Goal: Transaction & Acquisition: Purchase product/service

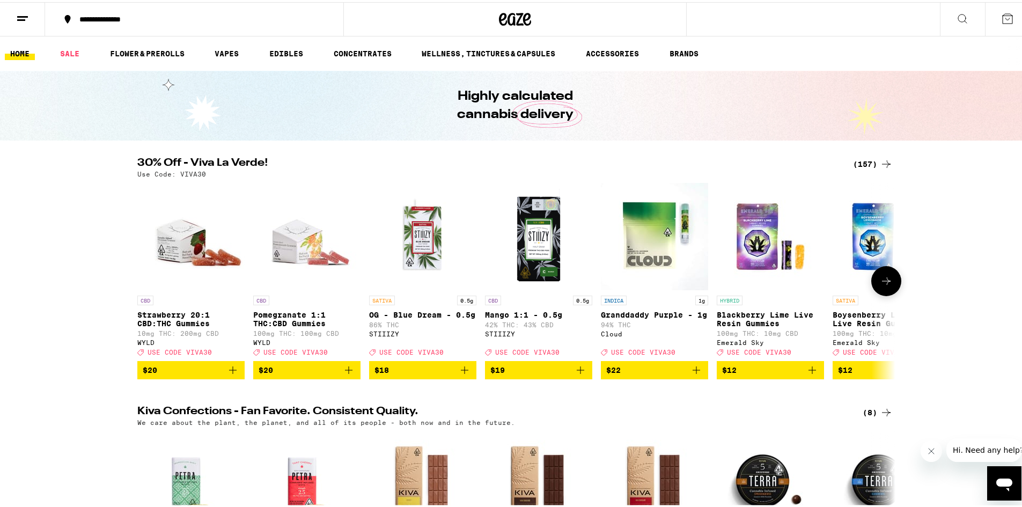
click at [888, 281] on icon at bounding box center [886, 279] width 13 height 13
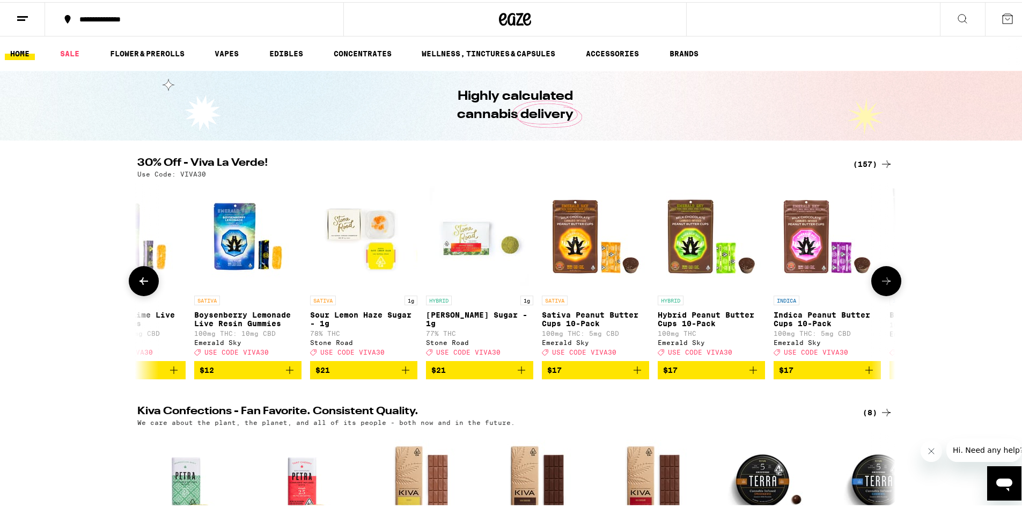
click at [888, 281] on icon at bounding box center [886, 279] width 13 height 13
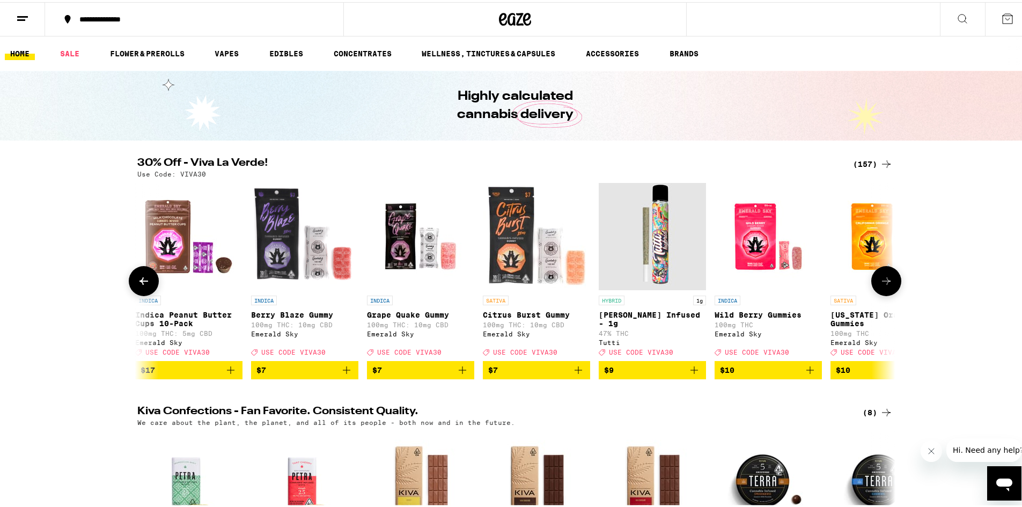
click at [888, 281] on icon at bounding box center [886, 279] width 13 height 13
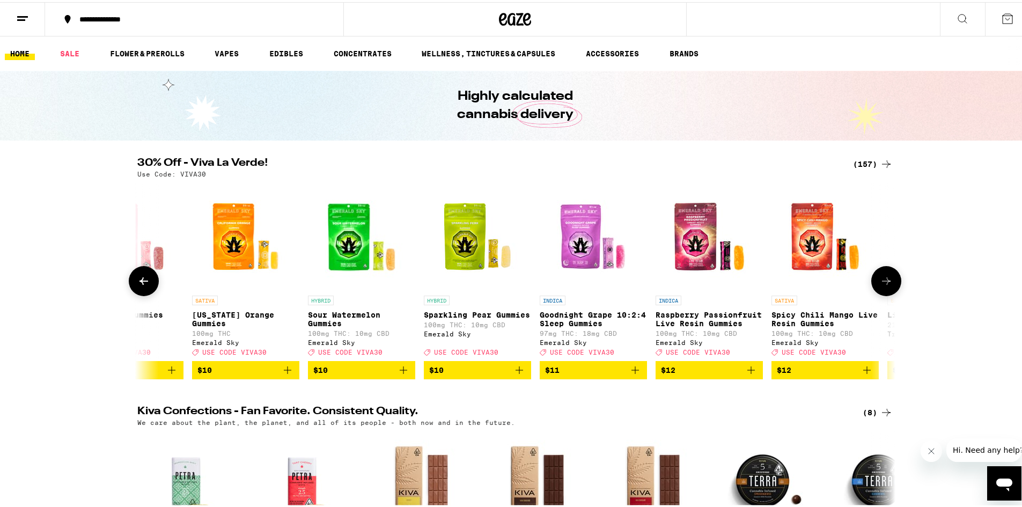
click at [888, 281] on icon at bounding box center [886, 279] width 13 height 13
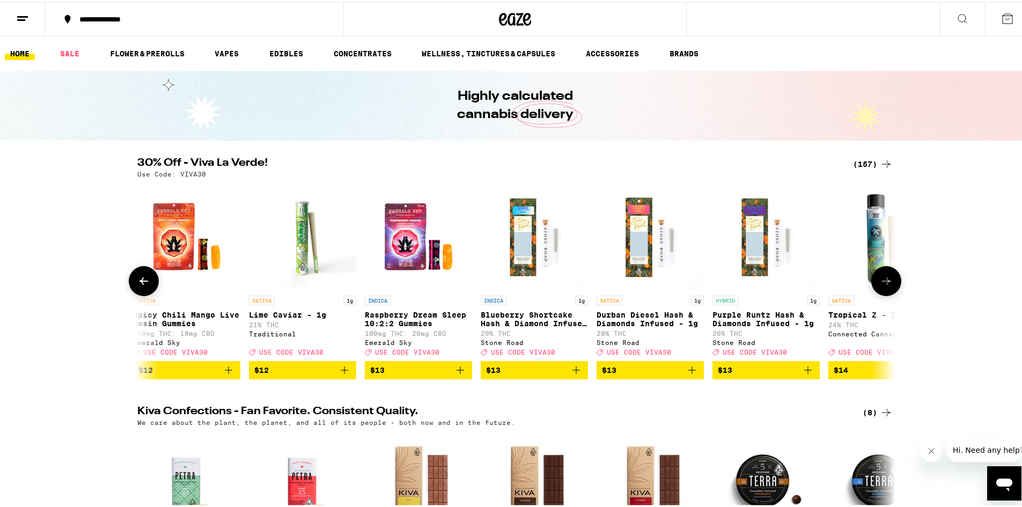
click at [888, 281] on icon at bounding box center [886, 279] width 13 height 13
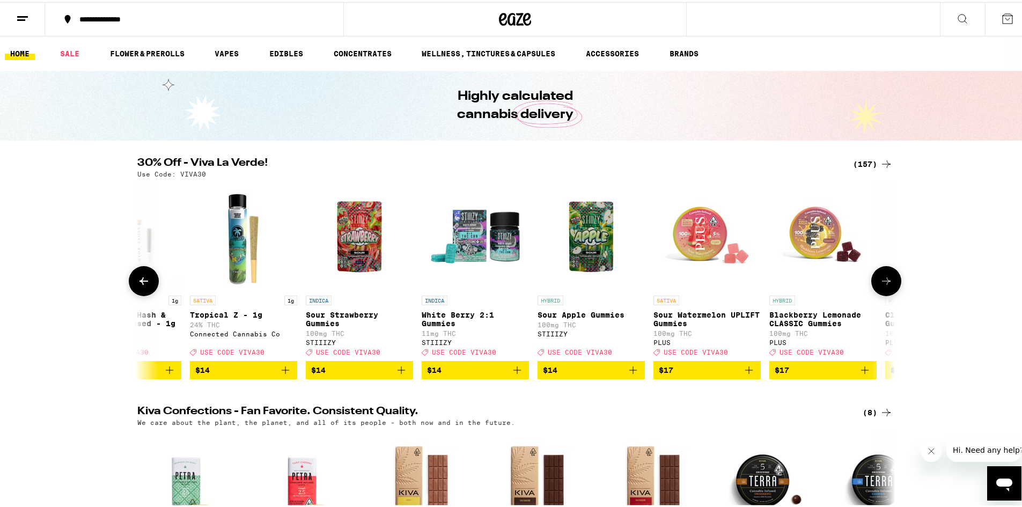
click at [888, 281] on icon at bounding box center [886, 279] width 13 height 13
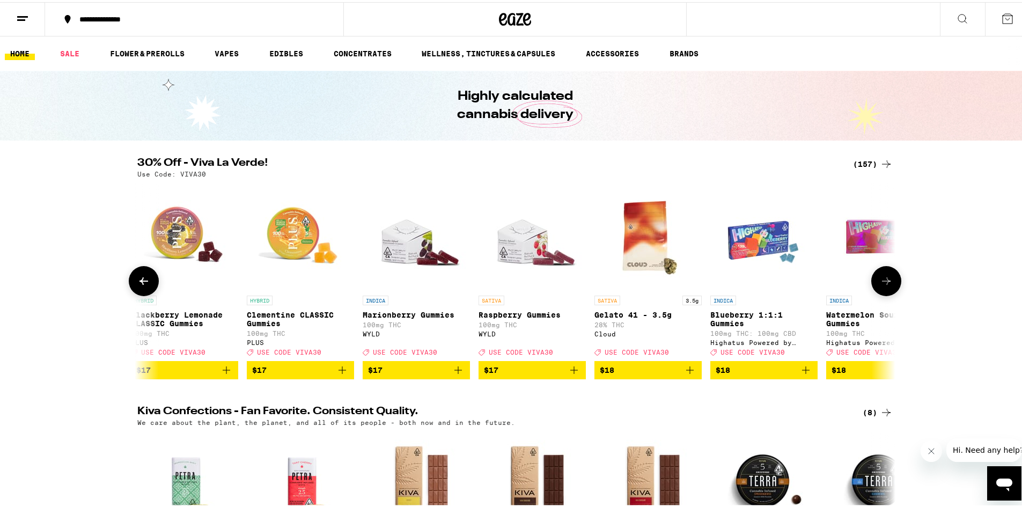
click at [888, 281] on icon at bounding box center [886, 279] width 13 height 13
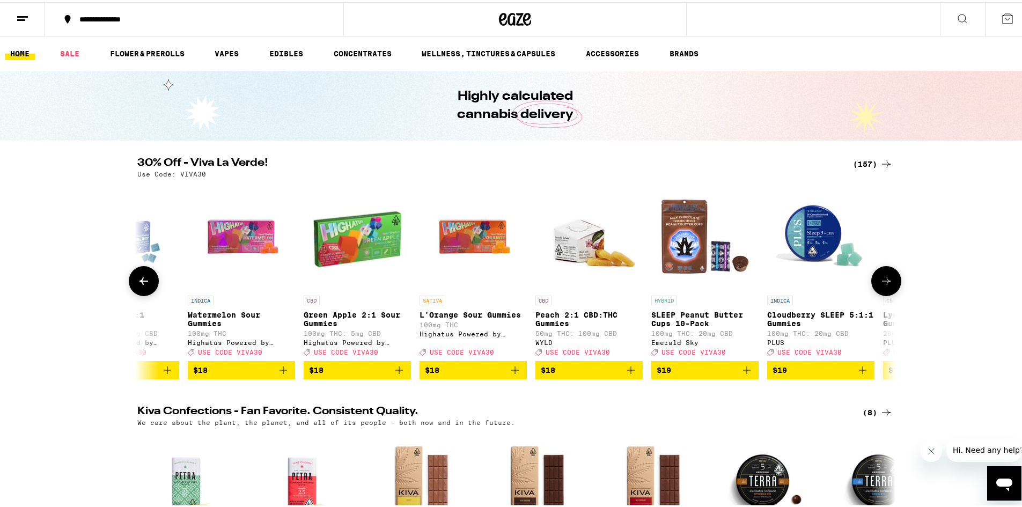
click at [888, 281] on icon at bounding box center [886, 279] width 13 height 13
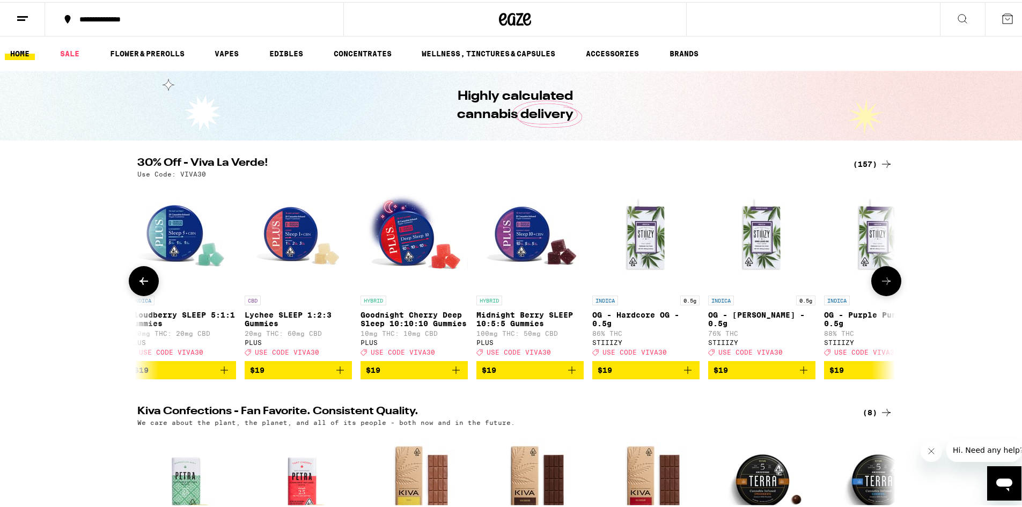
click at [888, 281] on icon at bounding box center [886, 279] width 13 height 13
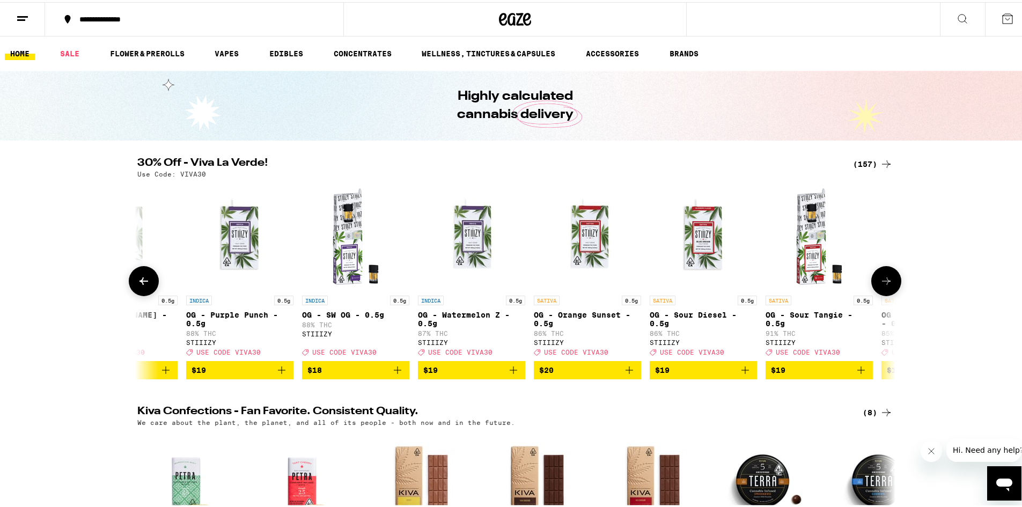
scroll to position [0, 5747]
click at [890, 281] on button at bounding box center [886, 279] width 30 height 30
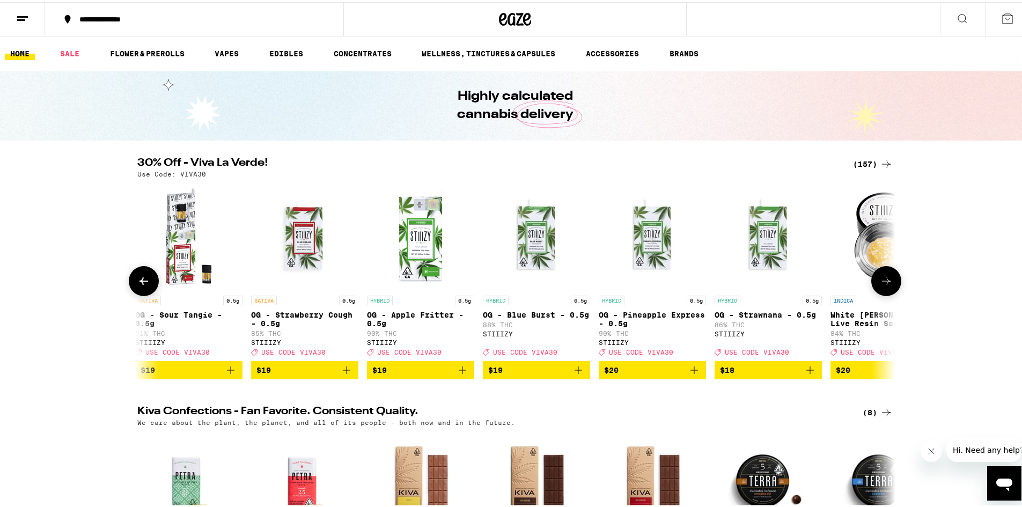
scroll to position [0, 6386]
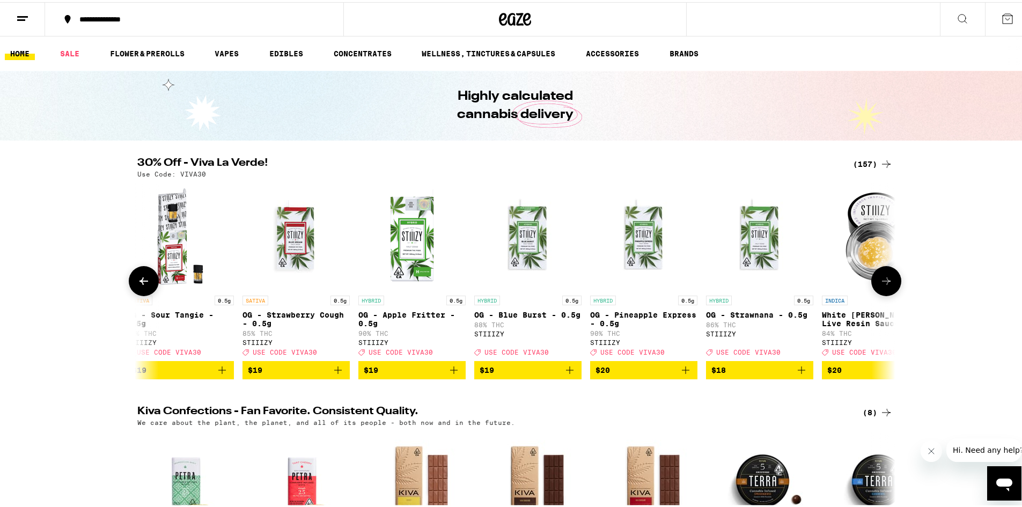
click at [890, 281] on button at bounding box center [886, 279] width 30 height 30
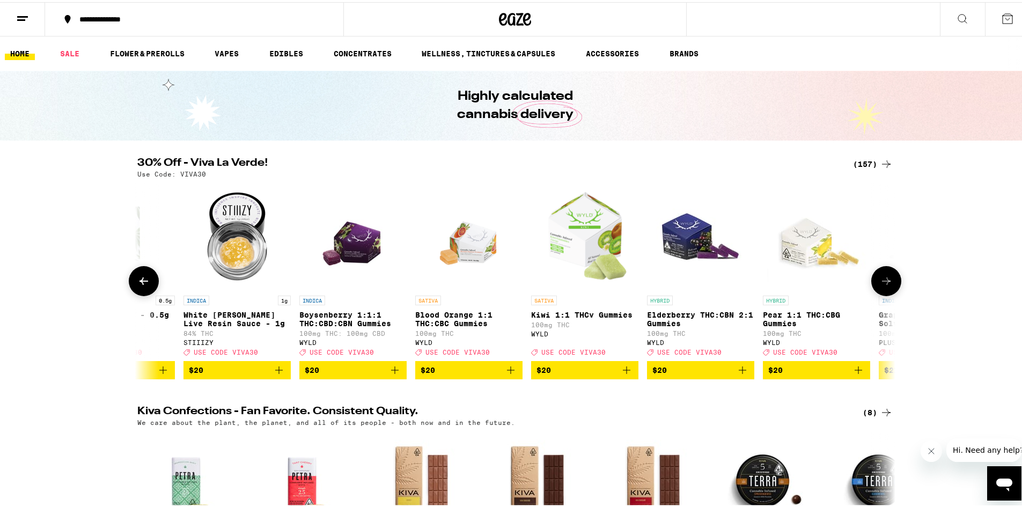
click at [890, 281] on button at bounding box center [886, 279] width 30 height 30
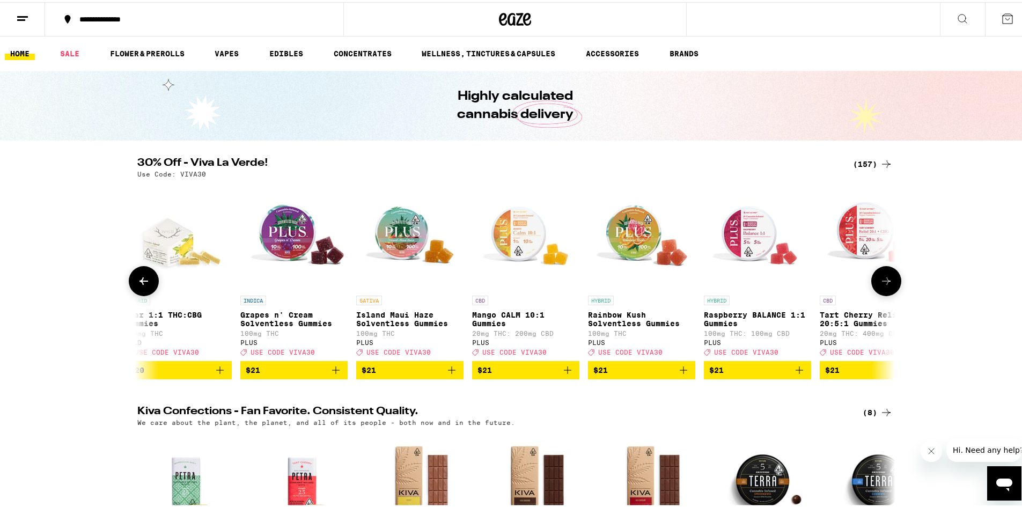
click at [890, 281] on button at bounding box center [886, 279] width 30 height 30
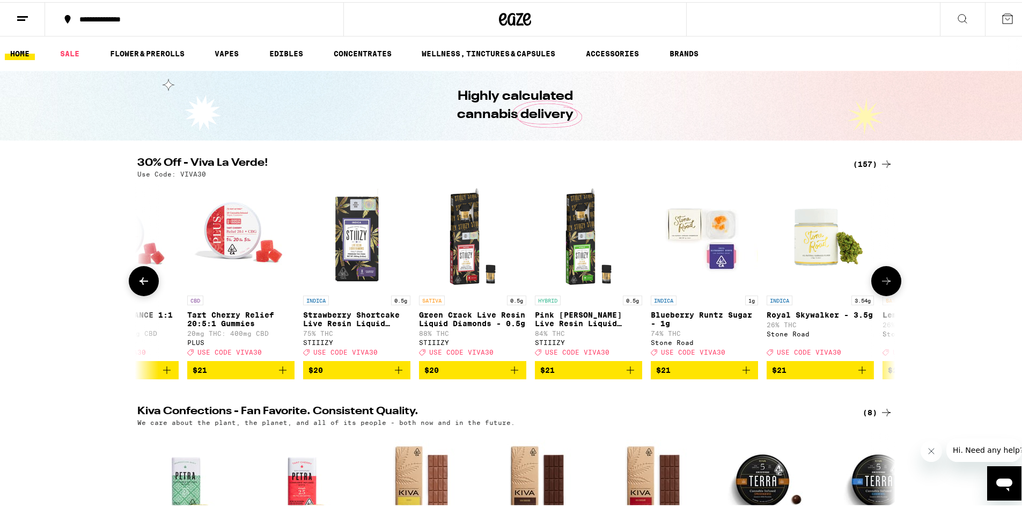
scroll to position [0, 8302]
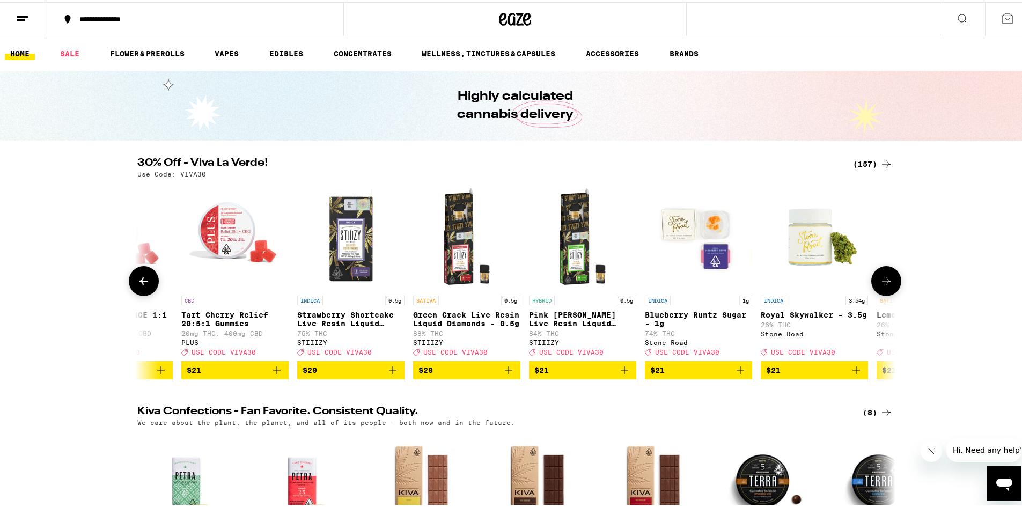
click at [890, 281] on button at bounding box center [886, 279] width 30 height 30
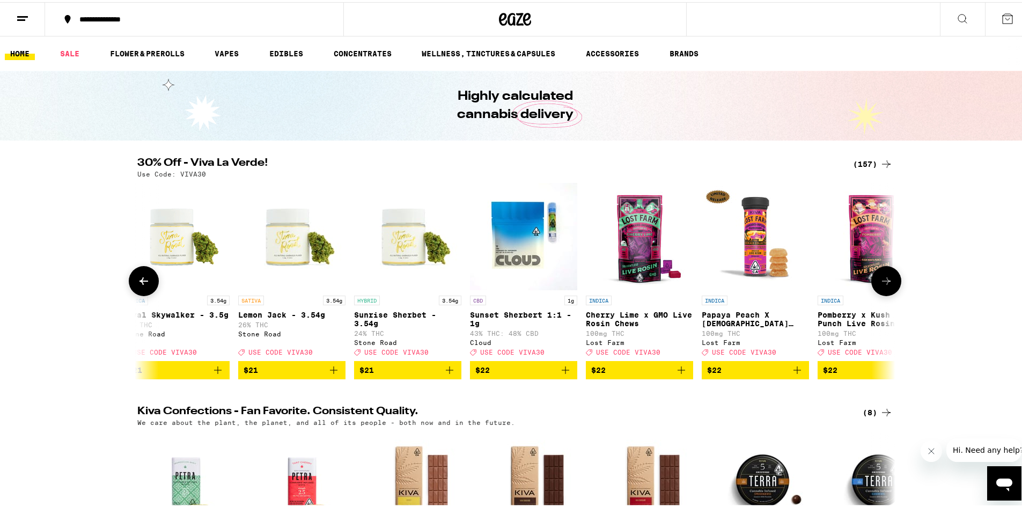
click at [890, 281] on button at bounding box center [886, 279] width 30 height 30
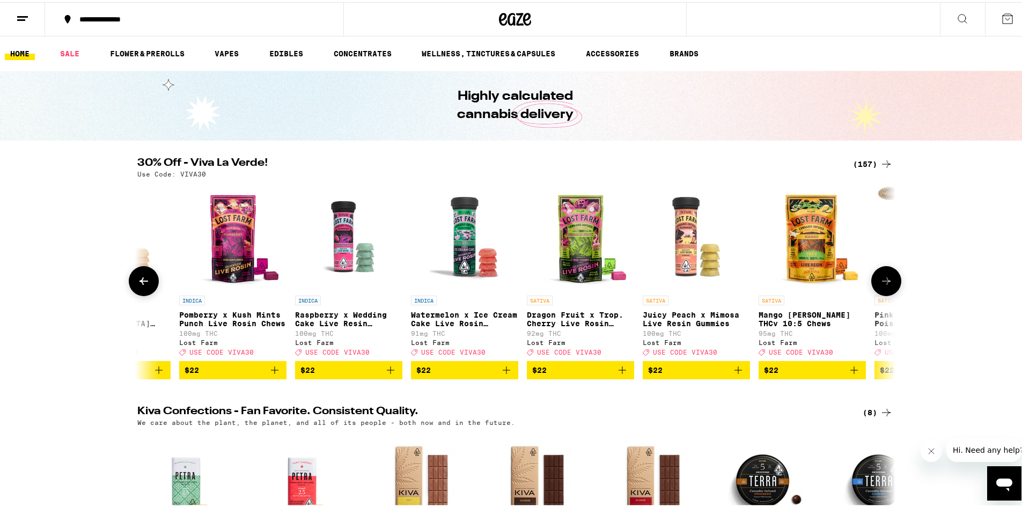
click at [890, 281] on button at bounding box center [886, 279] width 30 height 30
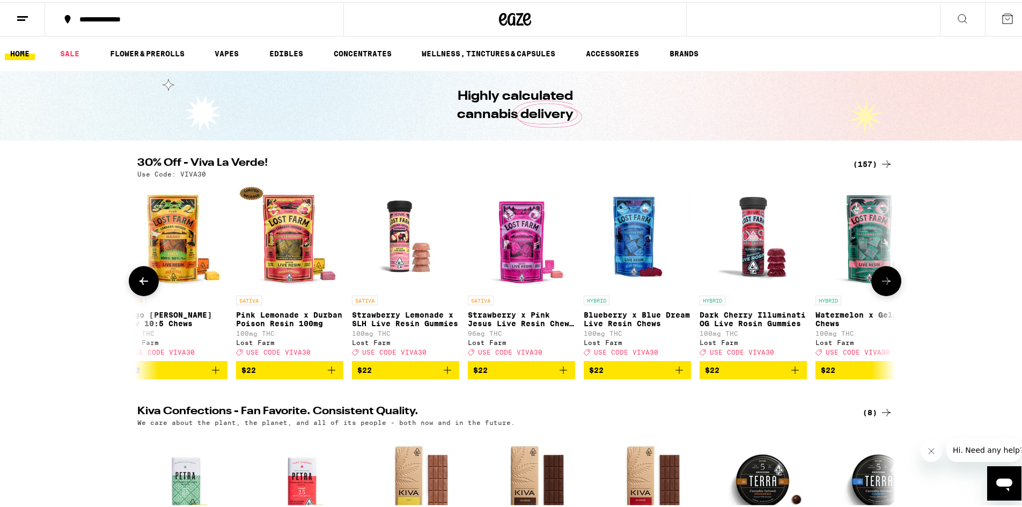
click at [890, 281] on button at bounding box center [886, 279] width 30 height 30
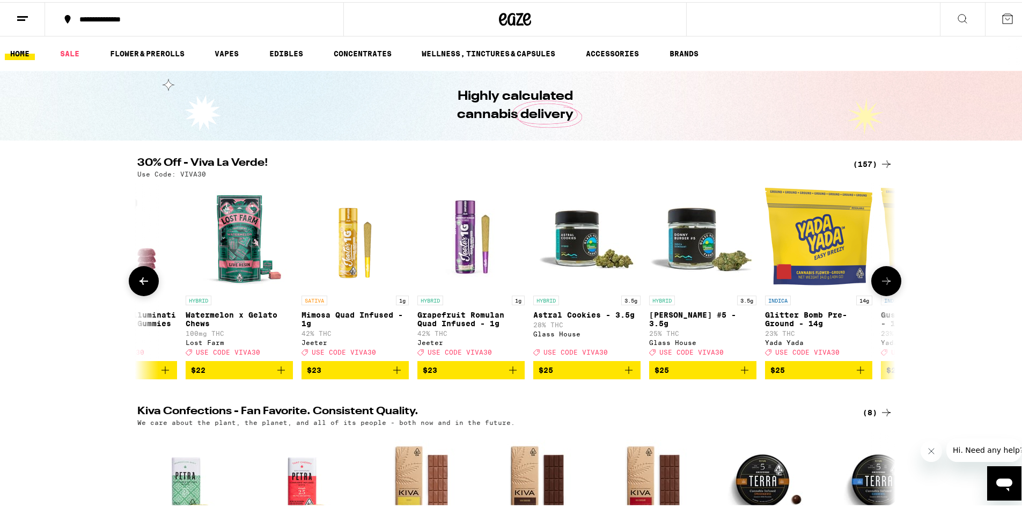
scroll to position [0, 10856]
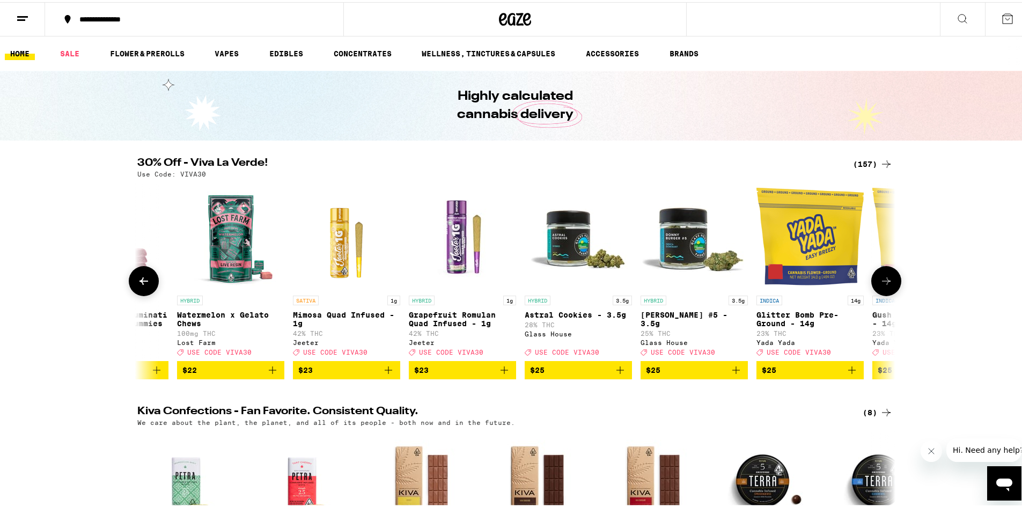
click at [890, 281] on button at bounding box center [886, 279] width 30 height 30
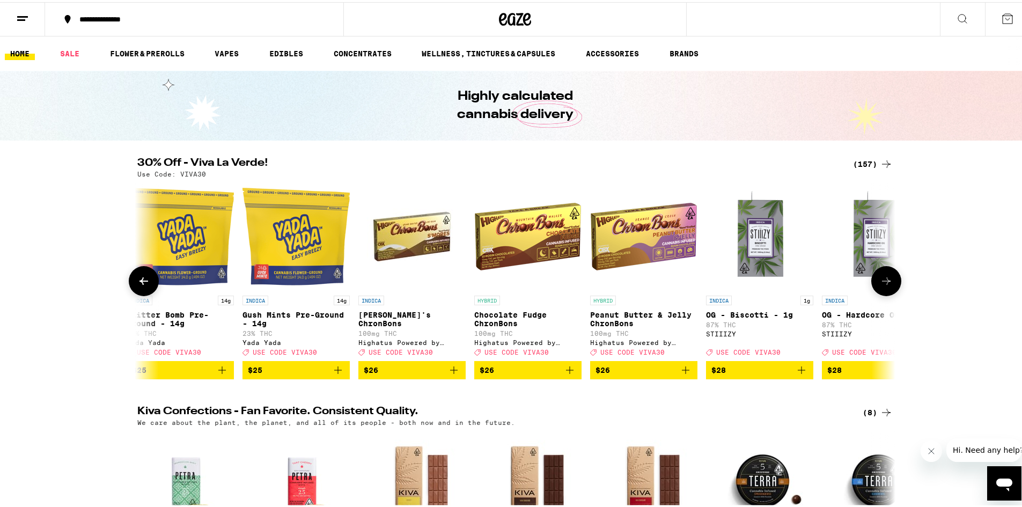
scroll to position [0, 11495]
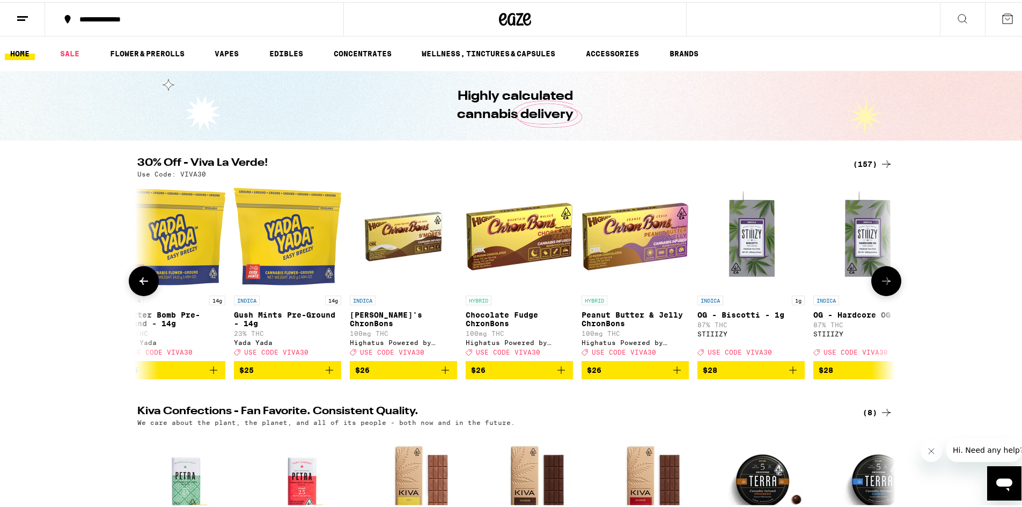
click at [890, 281] on button at bounding box center [886, 279] width 30 height 30
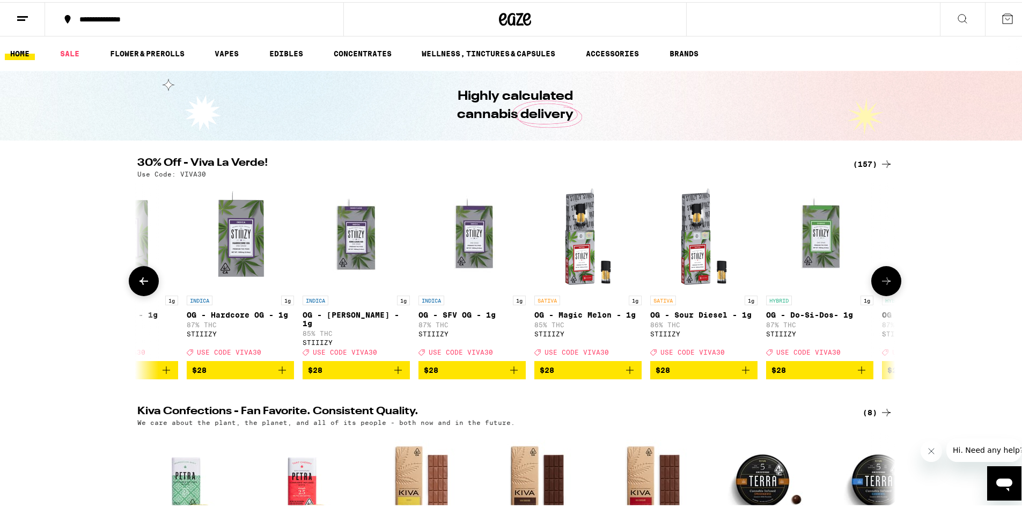
scroll to position [0, 12133]
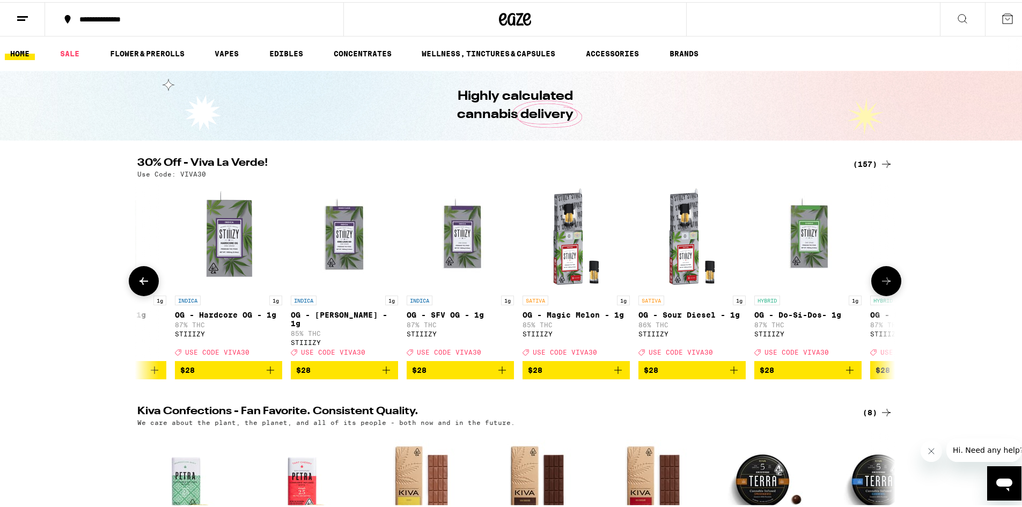
click at [887, 285] on icon at bounding box center [886, 279] width 13 height 13
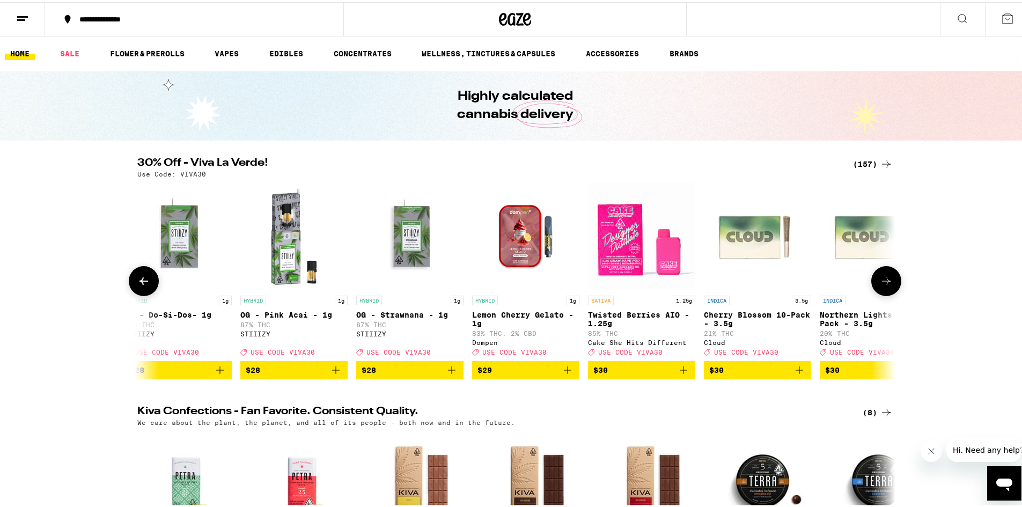
scroll to position [0, 12772]
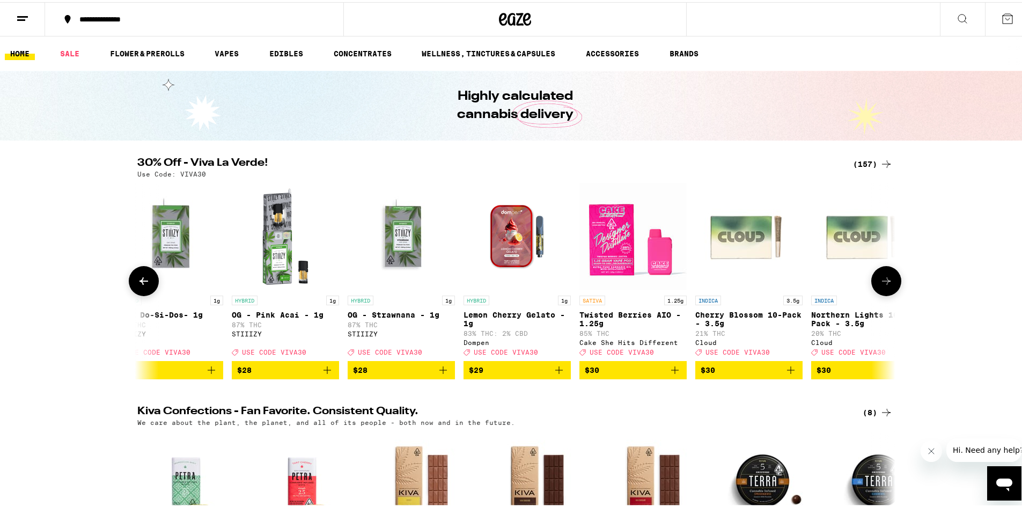
click at [887, 285] on icon at bounding box center [886, 279] width 13 height 13
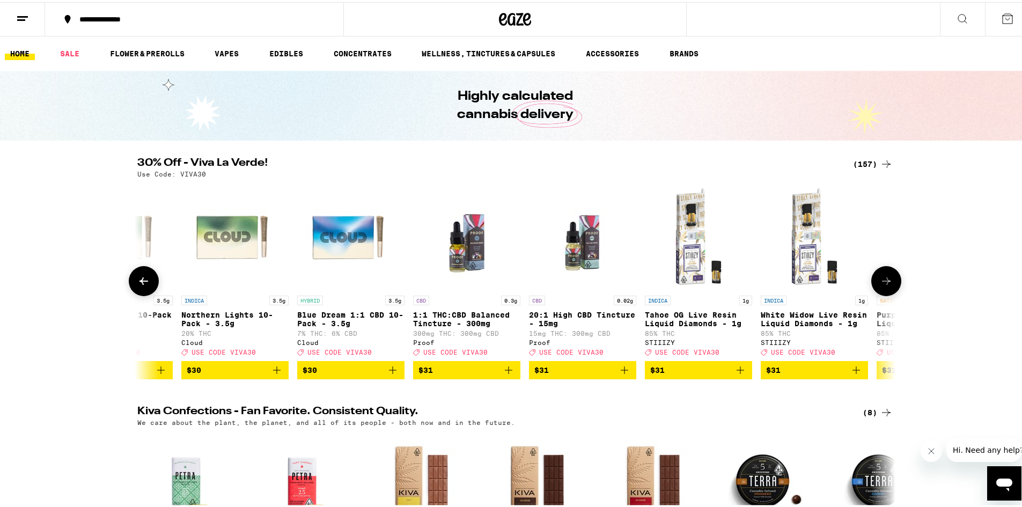
scroll to position [0, 13410]
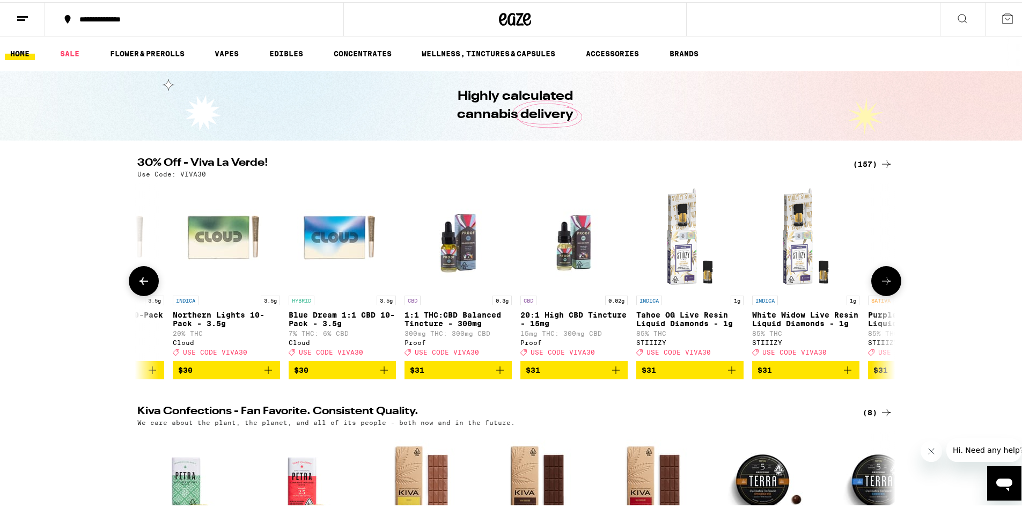
click at [884, 283] on icon at bounding box center [886, 279] width 9 height 8
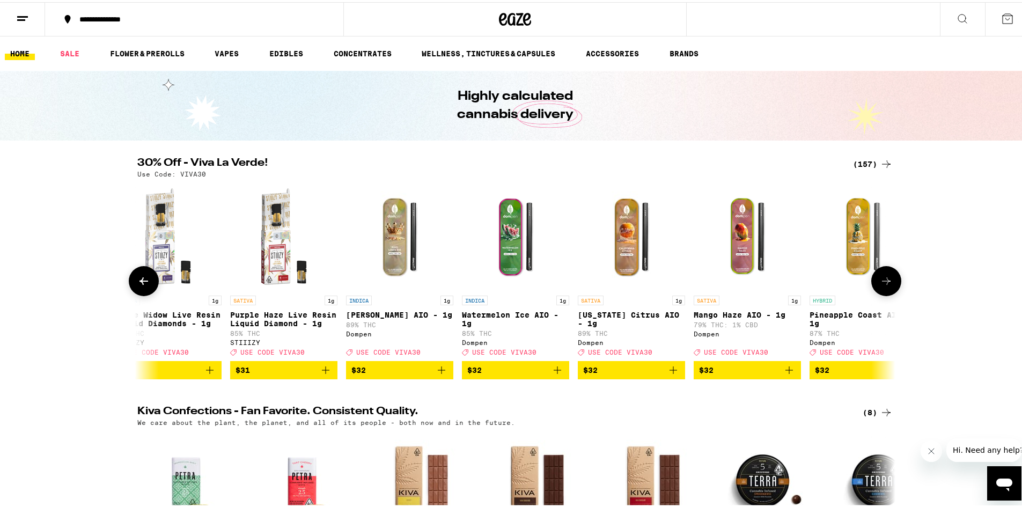
scroll to position [0, 14049]
click at [884, 283] on icon at bounding box center [886, 279] width 9 height 8
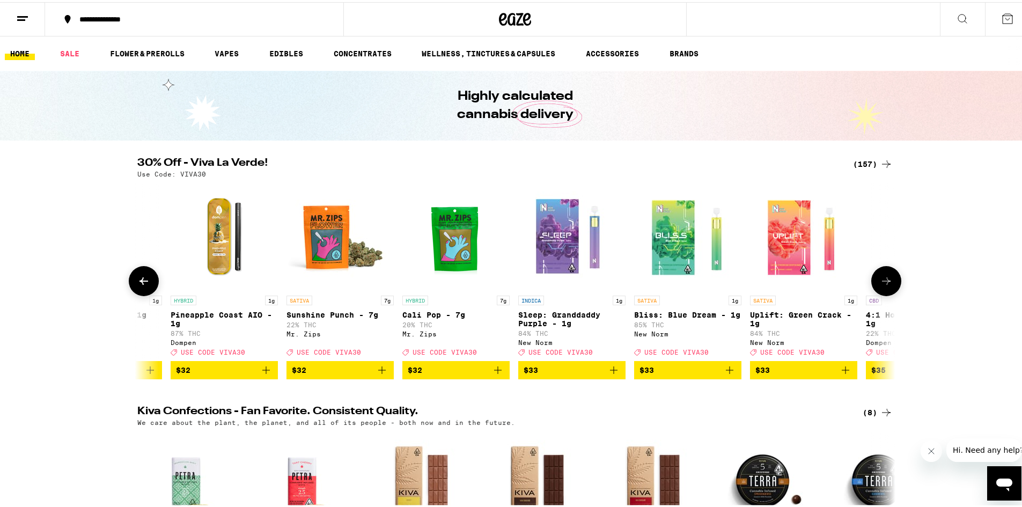
click at [884, 283] on icon at bounding box center [886, 279] width 9 height 8
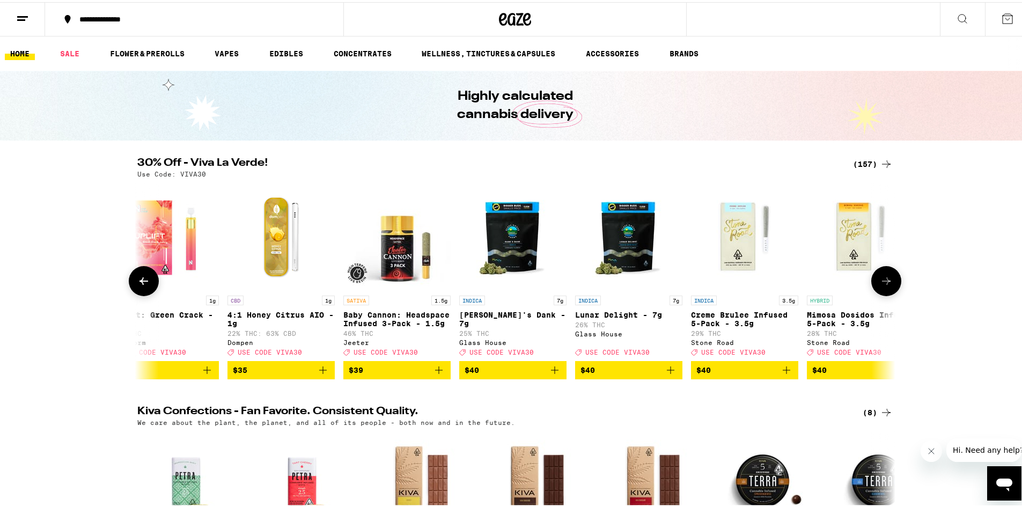
click at [884, 283] on icon at bounding box center [886, 279] width 9 height 8
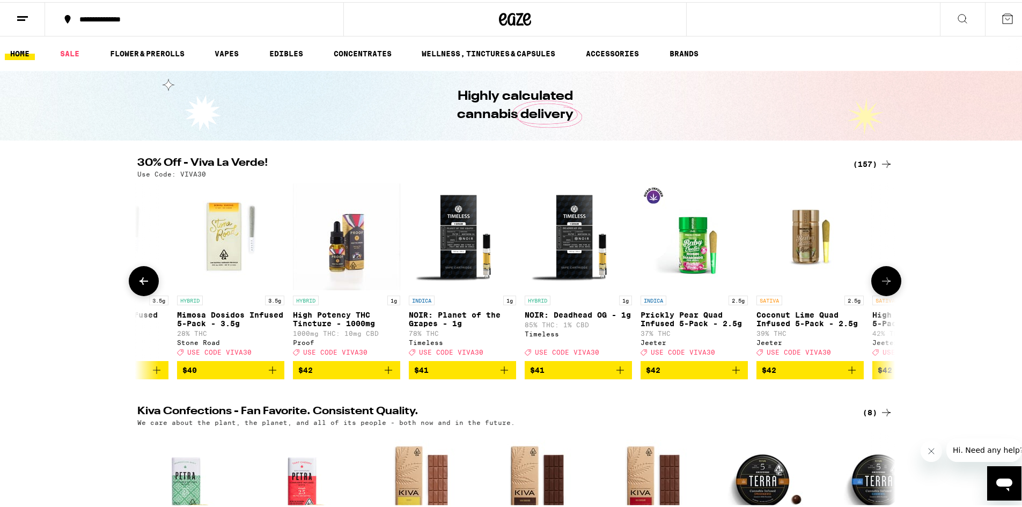
scroll to position [0, 15965]
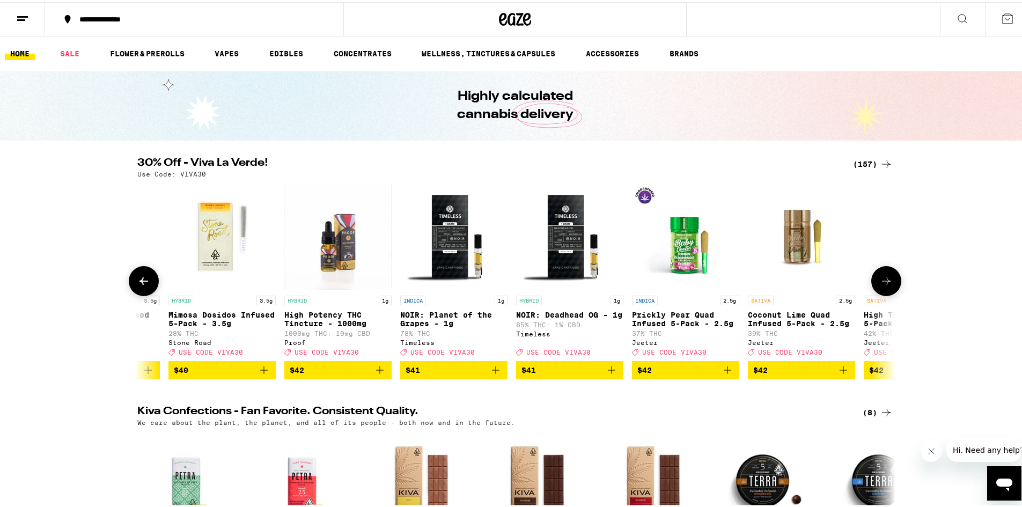
click at [140, 283] on icon at bounding box center [144, 279] width 9 height 8
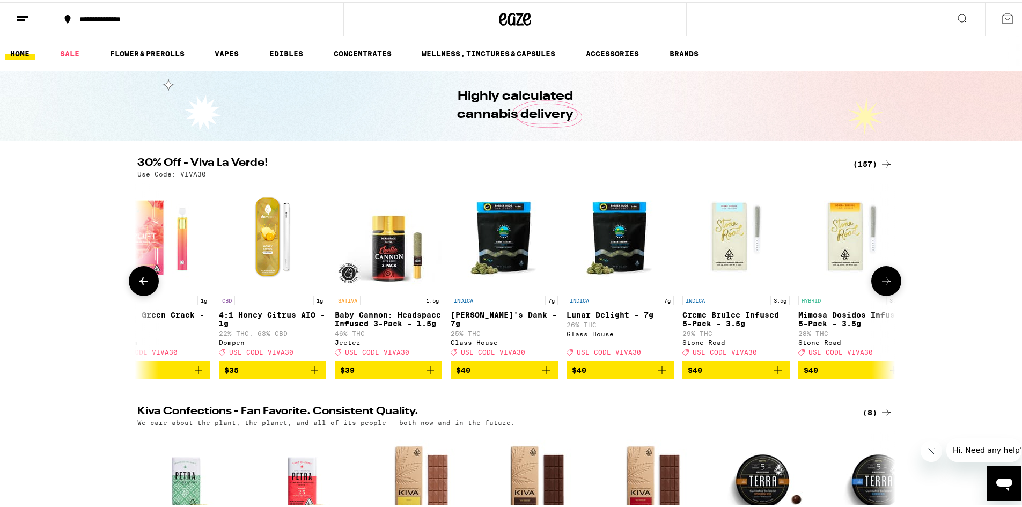
scroll to position [0, 15326]
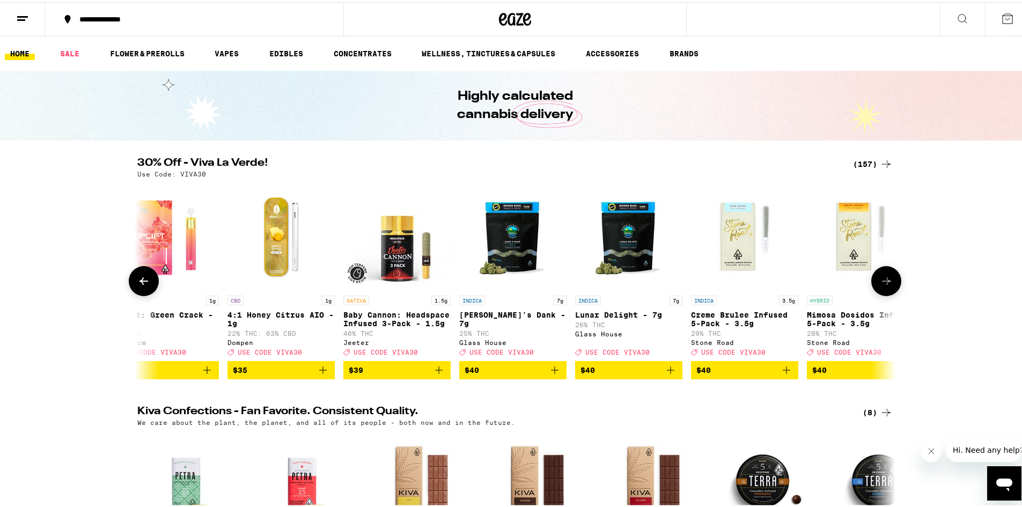
click at [890, 286] on button at bounding box center [886, 279] width 30 height 30
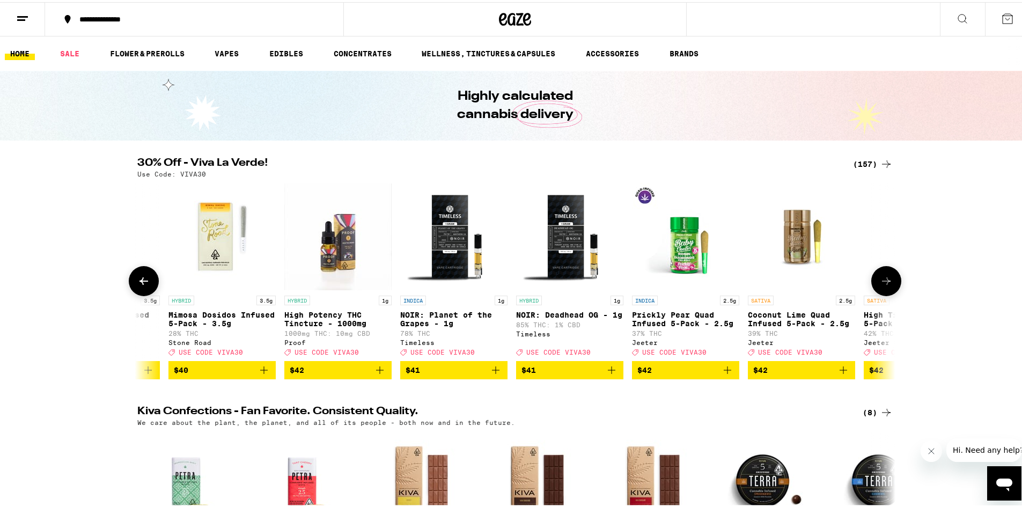
click at [890, 286] on button at bounding box center [886, 279] width 30 height 30
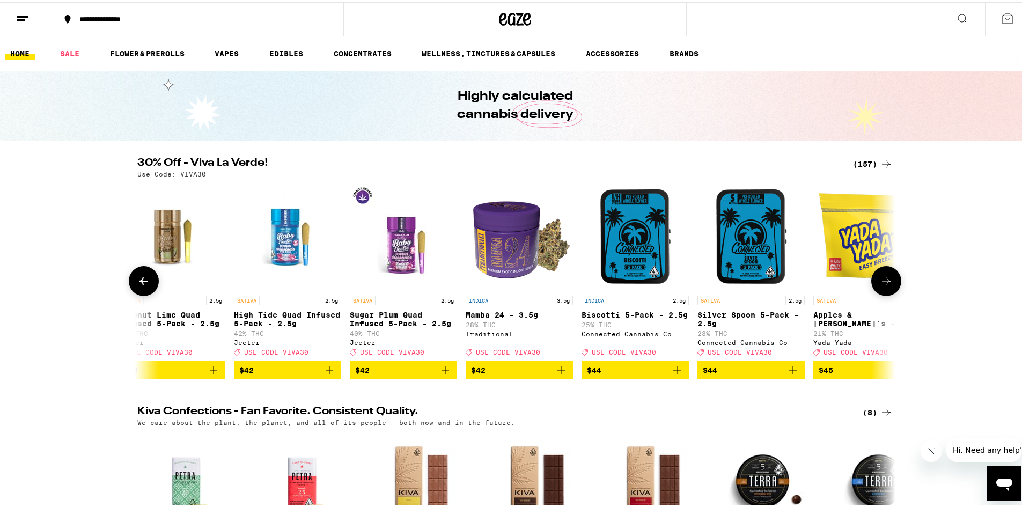
scroll to position [0, 16603]
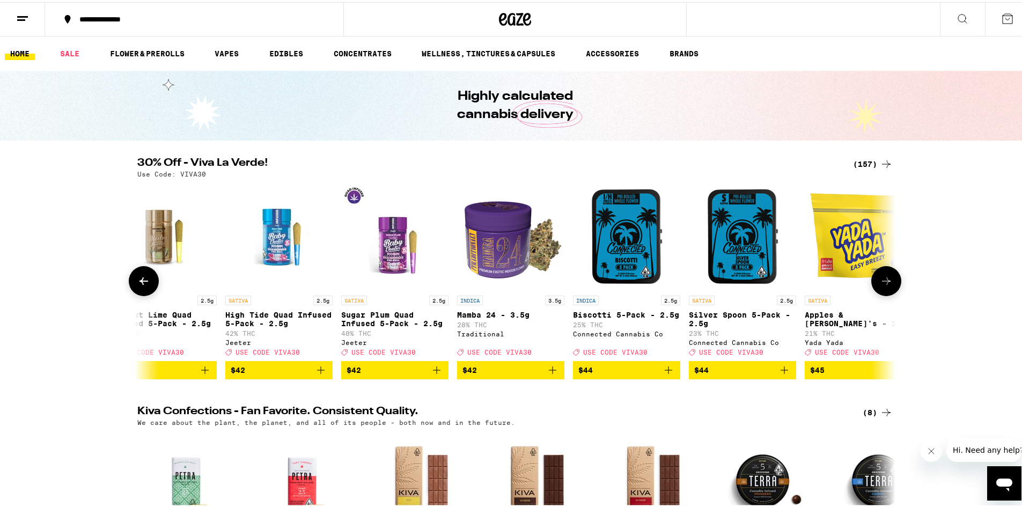
click at [890, 286] on button at bounding box center [886, 279] width 30 height 30
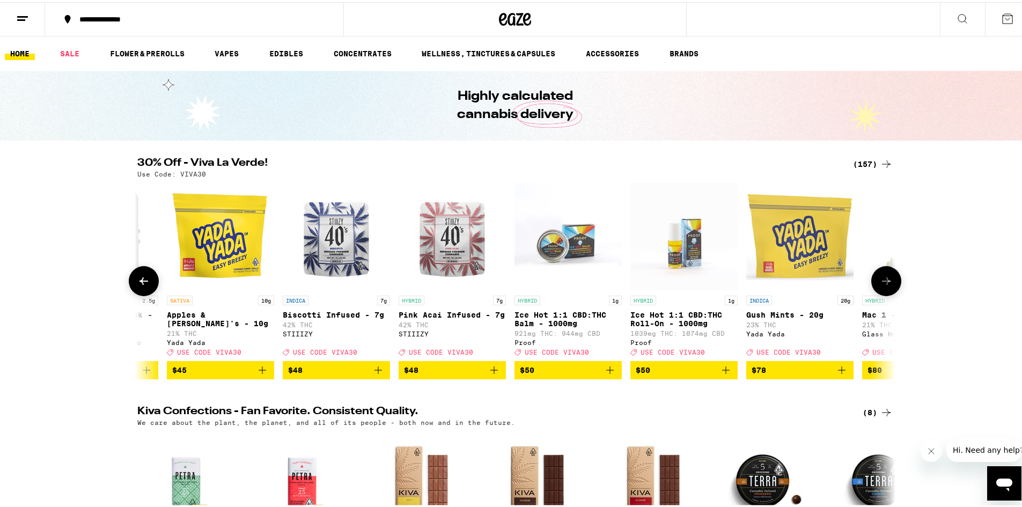
scroll to position [0, 17242]
click at [890, 286] on button at bounding box center [886, 279] width 30 height 30
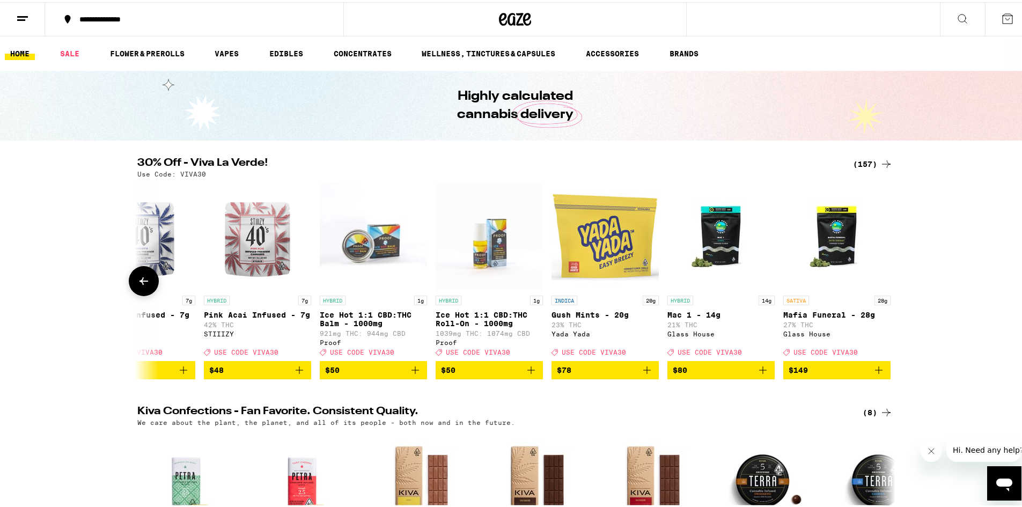
scroll to position [0, 17443]
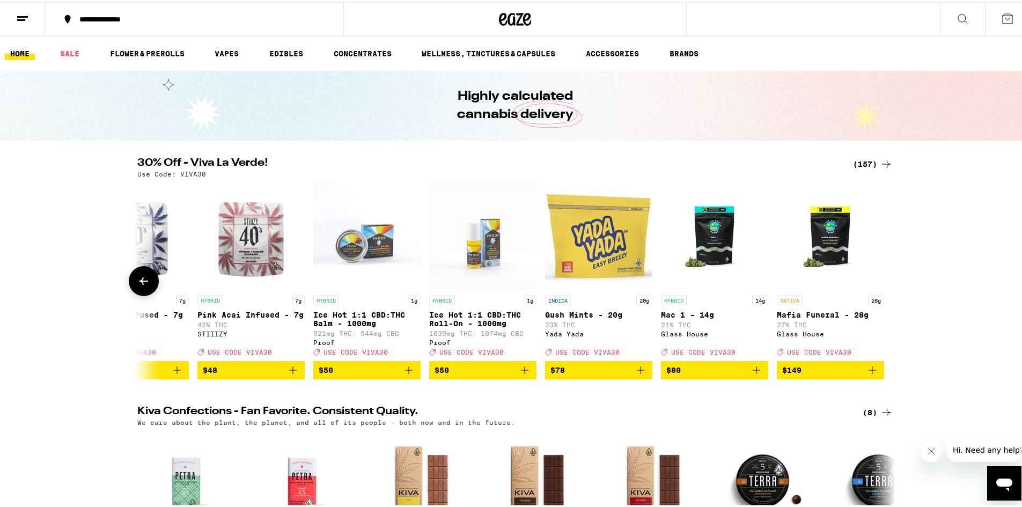
click at [140, 283] on icon at bounding box center [144, 279] width 9 height 8
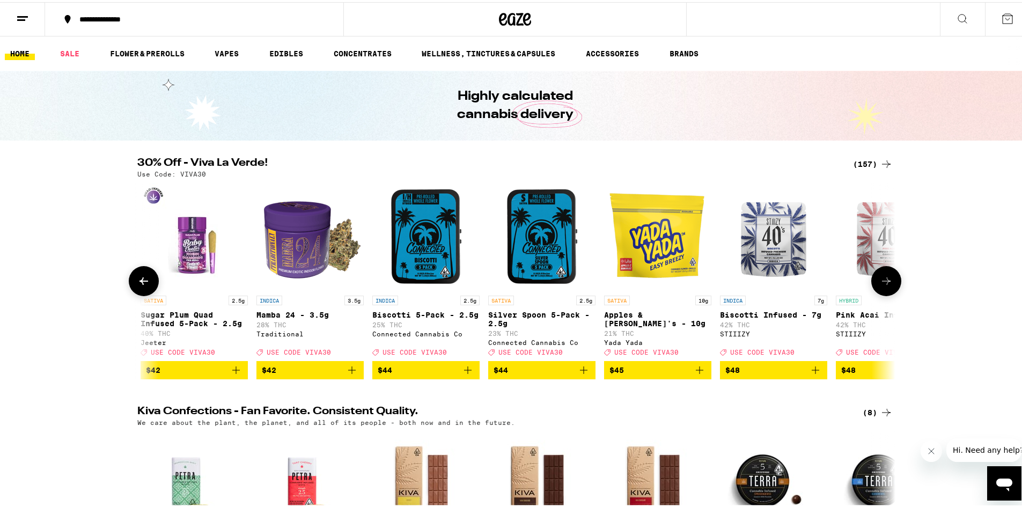
click at [140, 283] on icon at bounding box center [144, 279] width 9 height 8
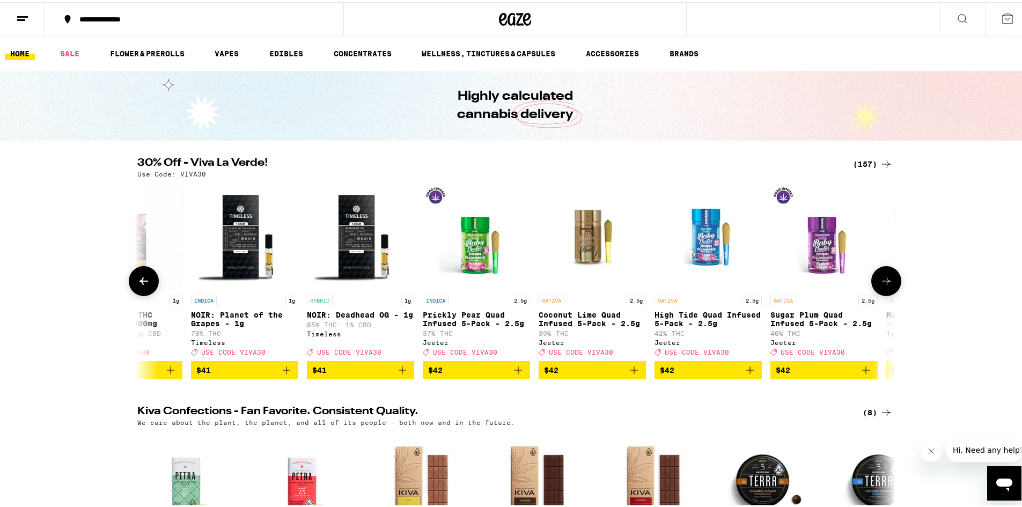
click at [140, 283] on icon at bounding box center [144, 279] width 9 height 8
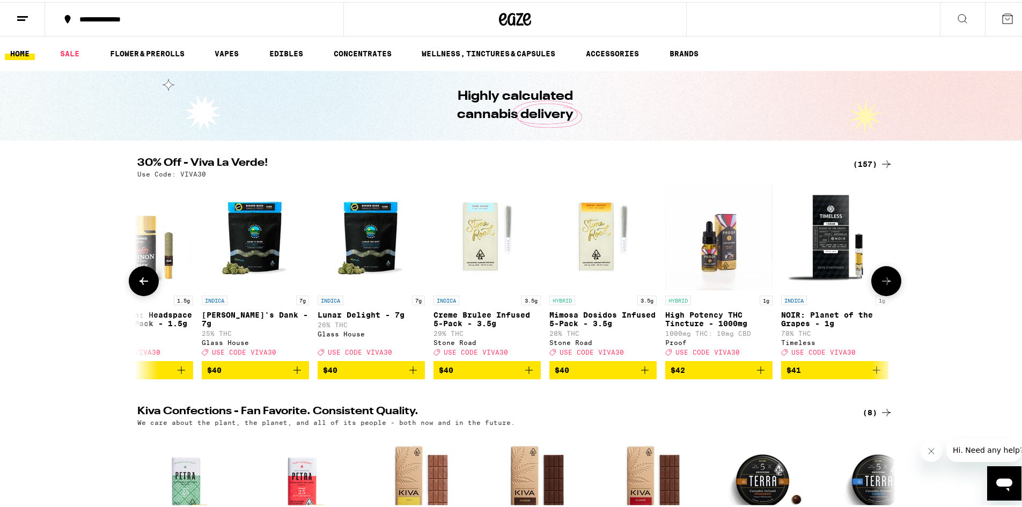
scroll to position [0, 15528]
